Goal: Find contact information: Find contact information

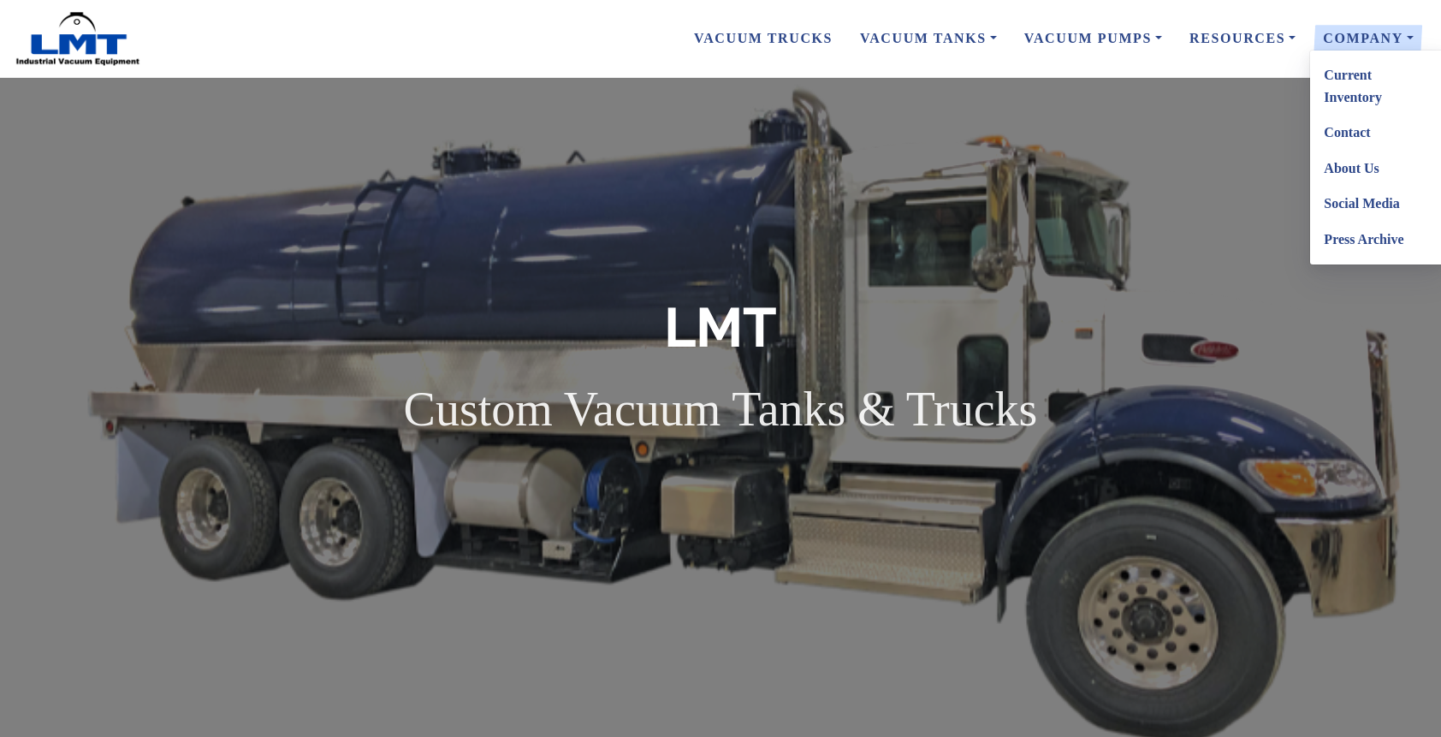
click at [1351, 132] on link "Contact" at bounding box center [1377, 133] width 135 height 36
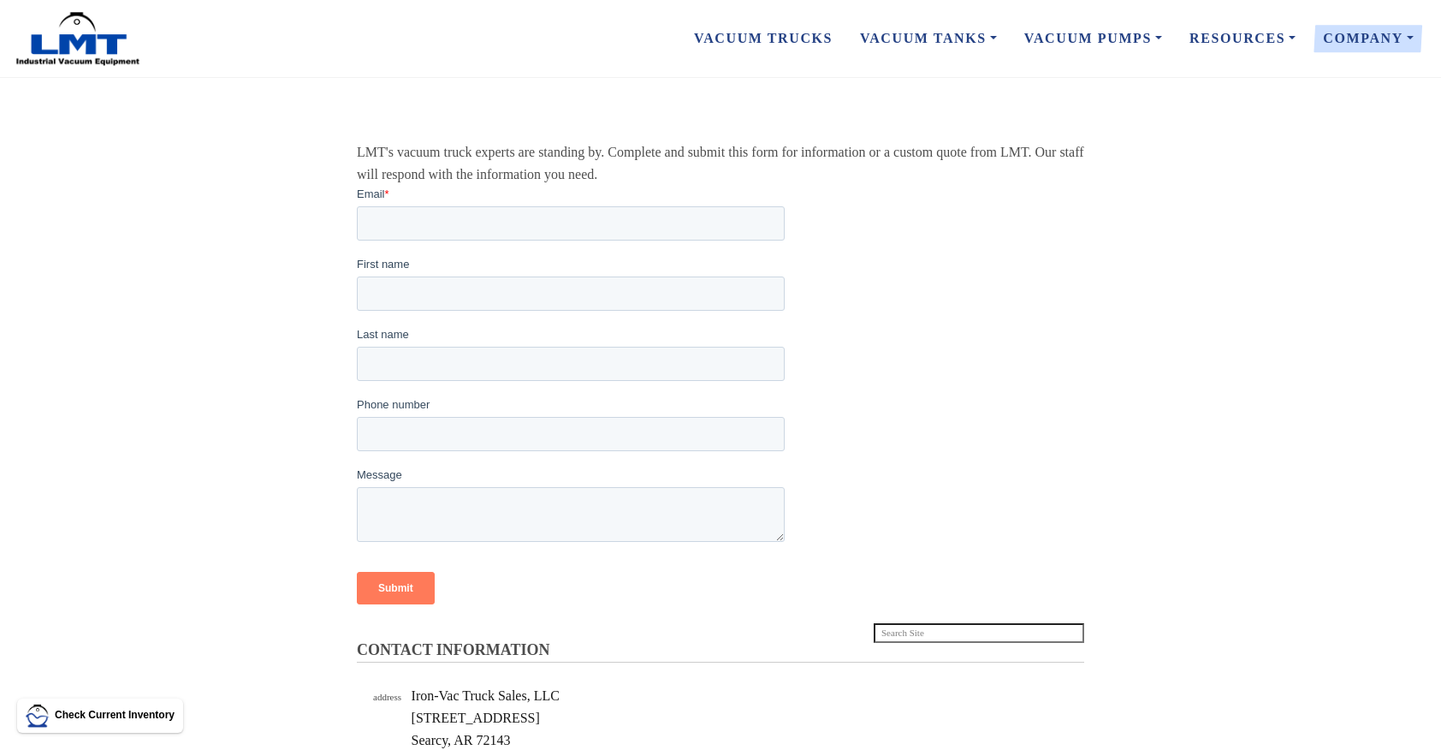
click at [1192, 215] on section "CONTACT INFORMATION LMT's vacuum truck experts are standing by. Complete and su…" at bounding box center [720, 637] width 1441 height 1009
click at [806, 374] on div at bounding box center [720, 363] width 727 height 34
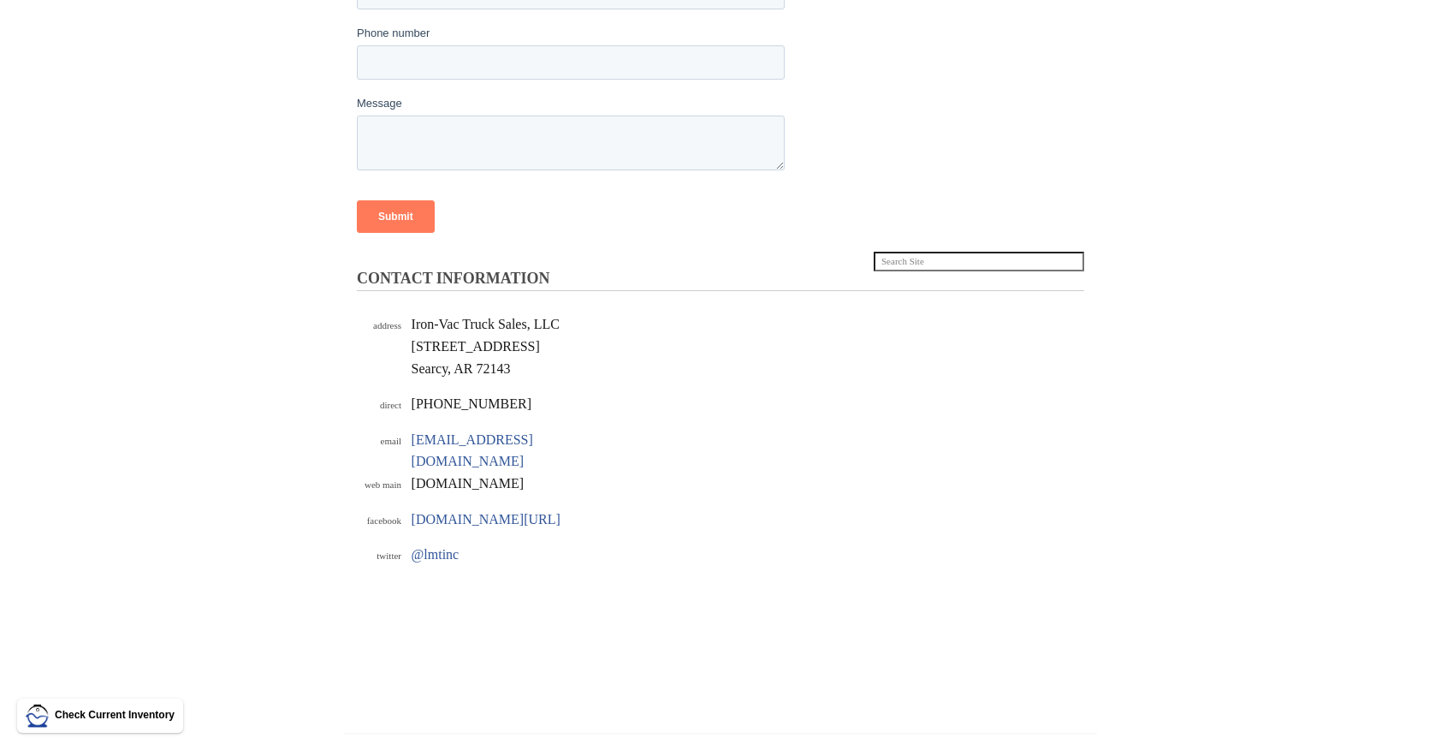
scroll to position [588, 0]
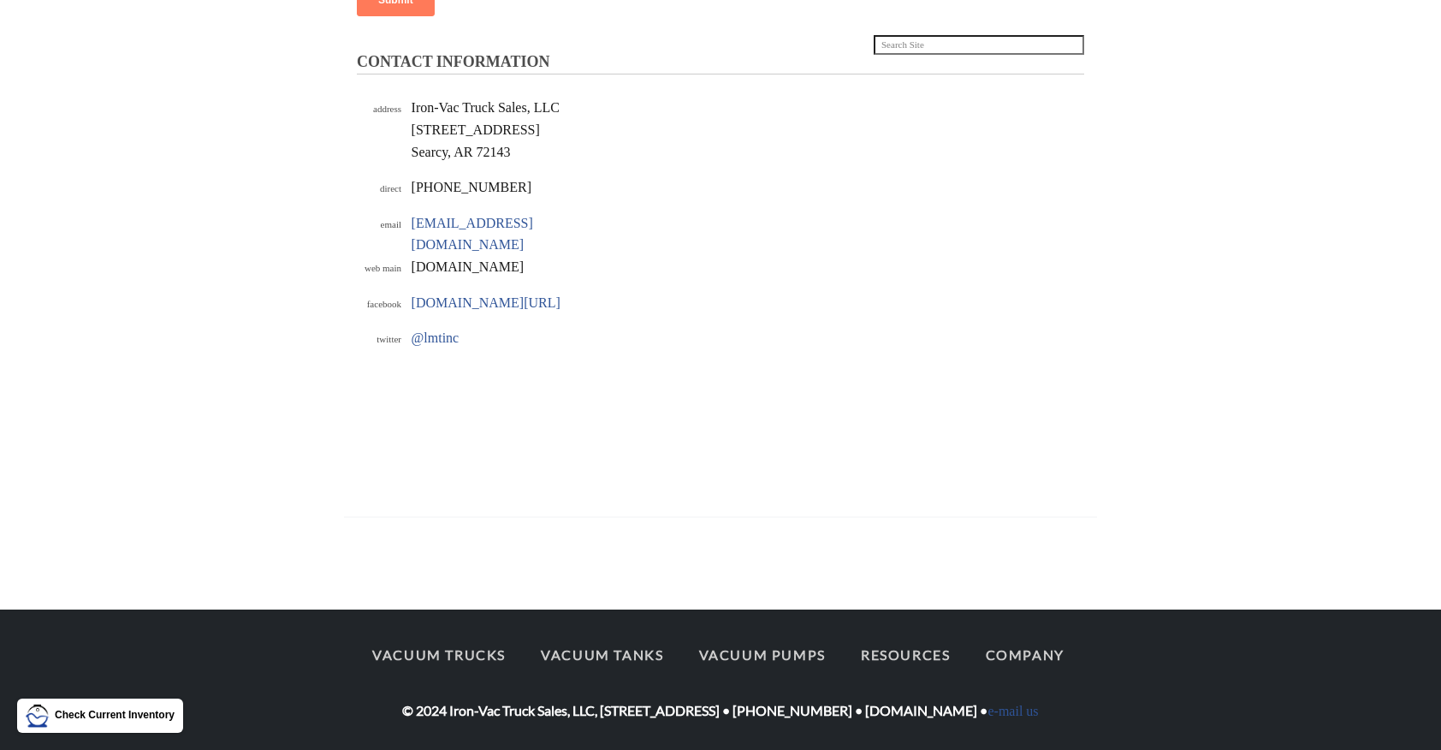
click at [401, 445] on div "address Iron-Vac Truck Sales, LLC 2508 Eastline Rd. Searcy, AR 72143 direct 501…" at bounding box center [720, 293] width 727 height 392
